Goal: Task Accomplishment & Management: Manage account settings

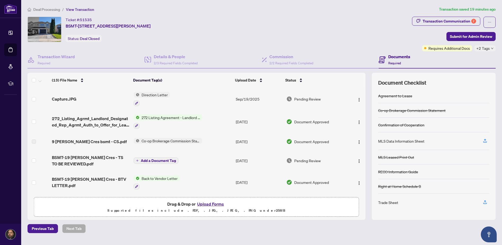
scroll to position [29, 0]
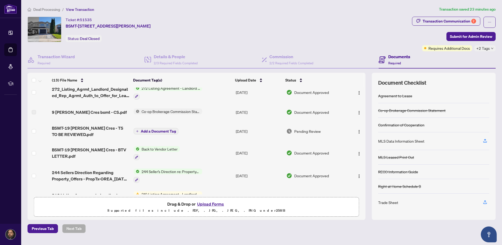
click at [62, 128] on span "BSMT-19 [PERSON_NAME] Cres - TS TO BE REVIEWED.pdf" at bounding box center [91, 131] width 78 height 13
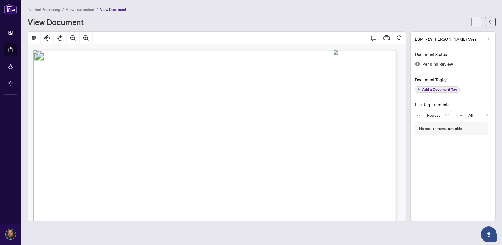
click at [477, 23] on icon "ellipsis" at bounding box center [477, 22] width 4 height 4
click at [457, 34] on span "Download" at bounding box center [457, 33] width 40 height 6
click at [488, 20] on icon "arrow-left" at bounding box center [490, 22] width 4 height 4
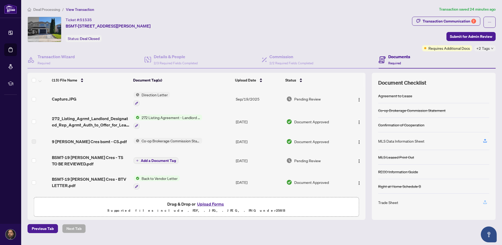
click at [483, 200] on icon "button" at bounding box center [484, 202] width 5 height 5
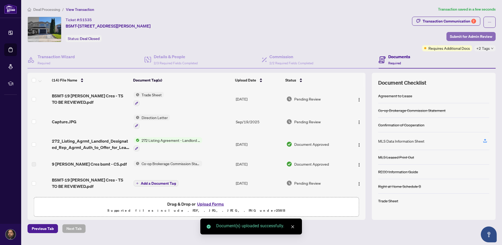
click at [469, 37] on span "Submit for Admin Review" at bounding box center [471, 36] width 42 height 8
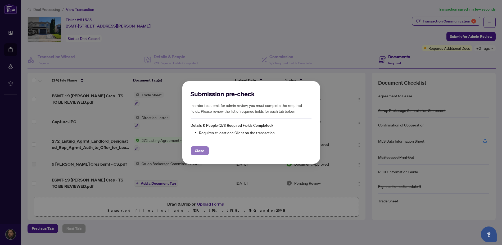
click at [202, 149] on span "Close" at bounding box center [200, 151] width 10 height 8
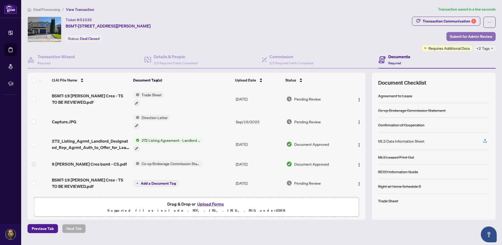
click at [481, 35] on span "Submit for Admin Review" at bounding box center [471, 36] width 42 height 8
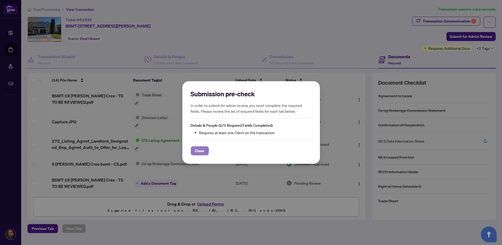
click at [202, 150] on span "Close" at bounding box center [200, 151] width 10 height 8
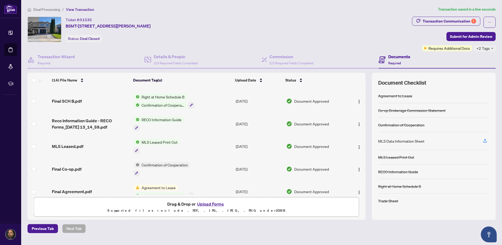
scroll to position [201, 0]
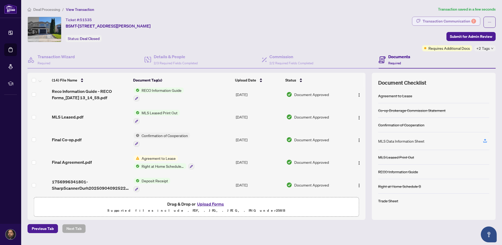
click at [428, 22] on div "Transaction Communication 2" at bounding box center [448, 21] width 53 height 8
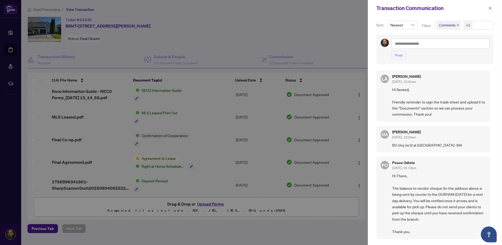
click at [432, 113] on span "Hi Saveed, Friendly reminder to sign the trade sheet and upload it to the "Docu…" at bounding box center [439, 101] width 94 height 31
click at [489, 7] on icon "close" at bounding box center [490, 8] width 4 height 4
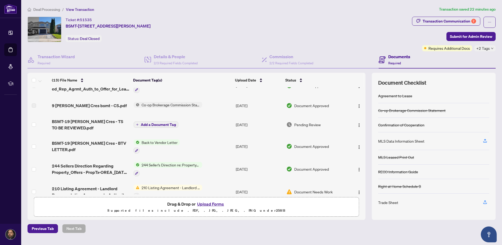
scroll to position [35, 0]
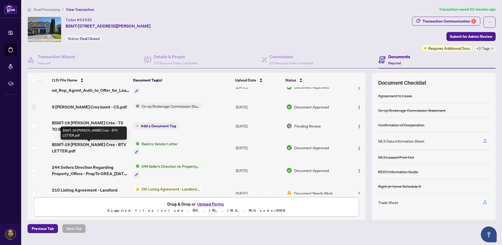
click at [96, 144] on span "BSMT-19 [PERSON_NAME] Cres - BTV LETTER.pdf" at bounding box center [91, 147] width 78 height 13
